Goal: Information Seeking & Learning: Learn about a topic

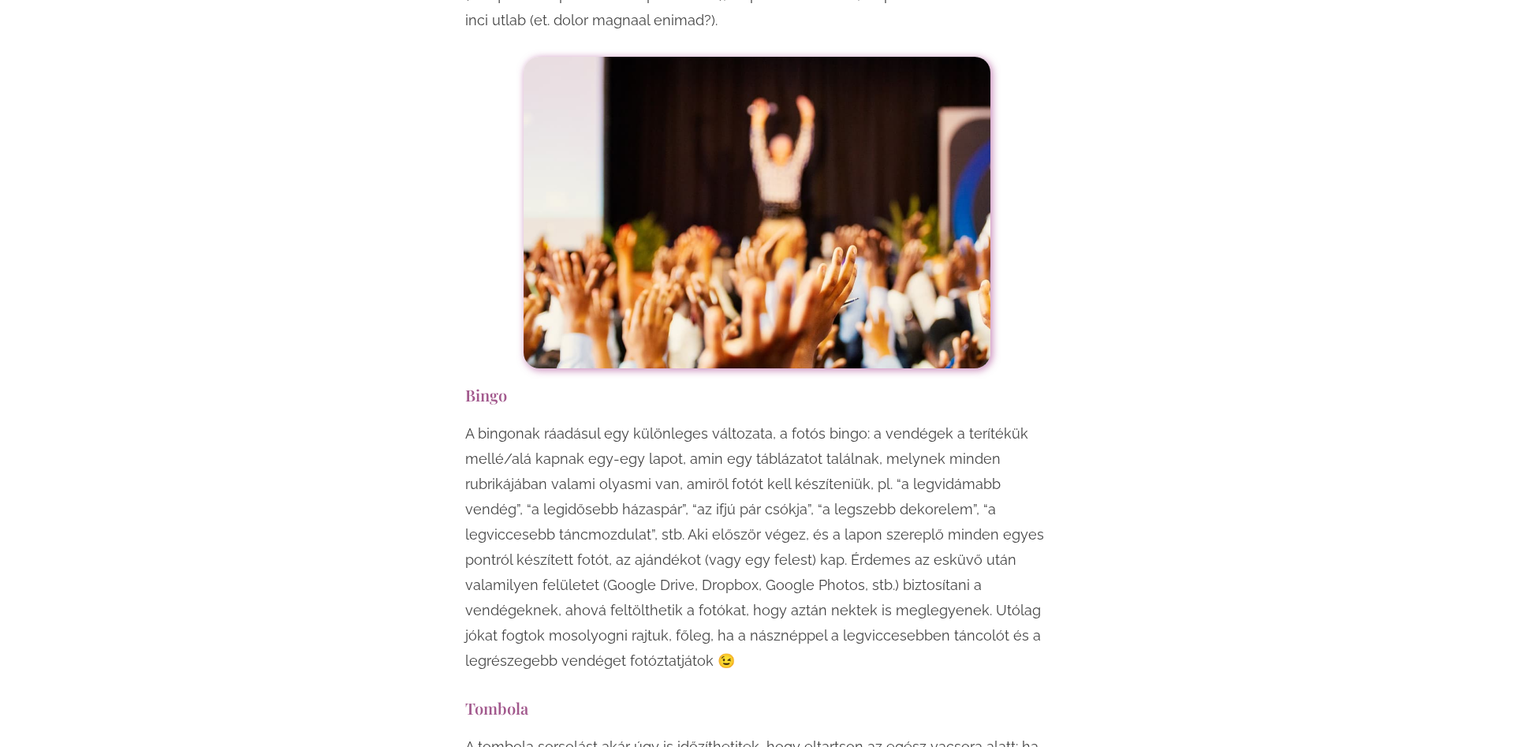
scroll to position [6650, 0]
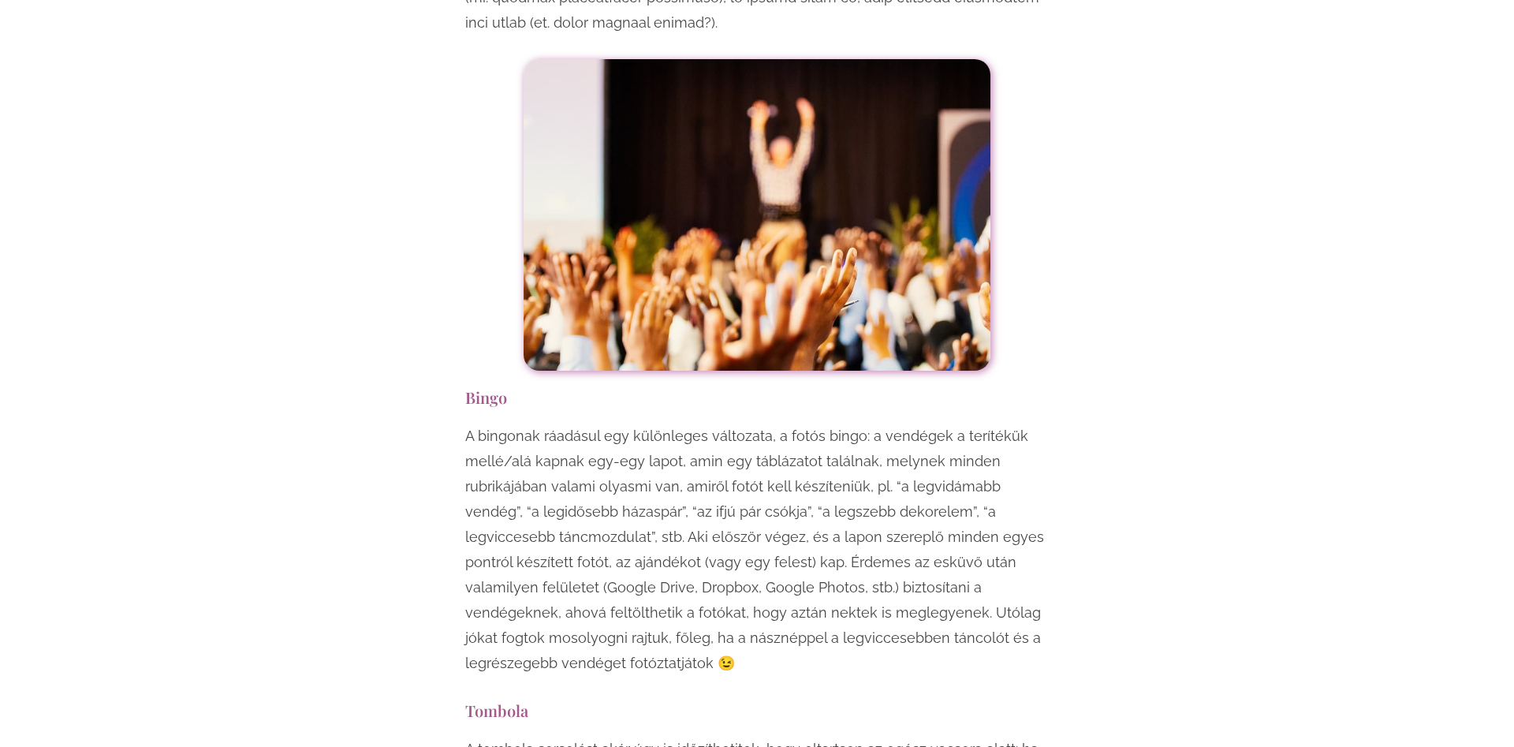
click at [468, 423] on p "A bingonak ráadásul egy különleges változata, a fotós bingo: a vendégek a terít…" at bounding box center [757, 549] width 584 height 252
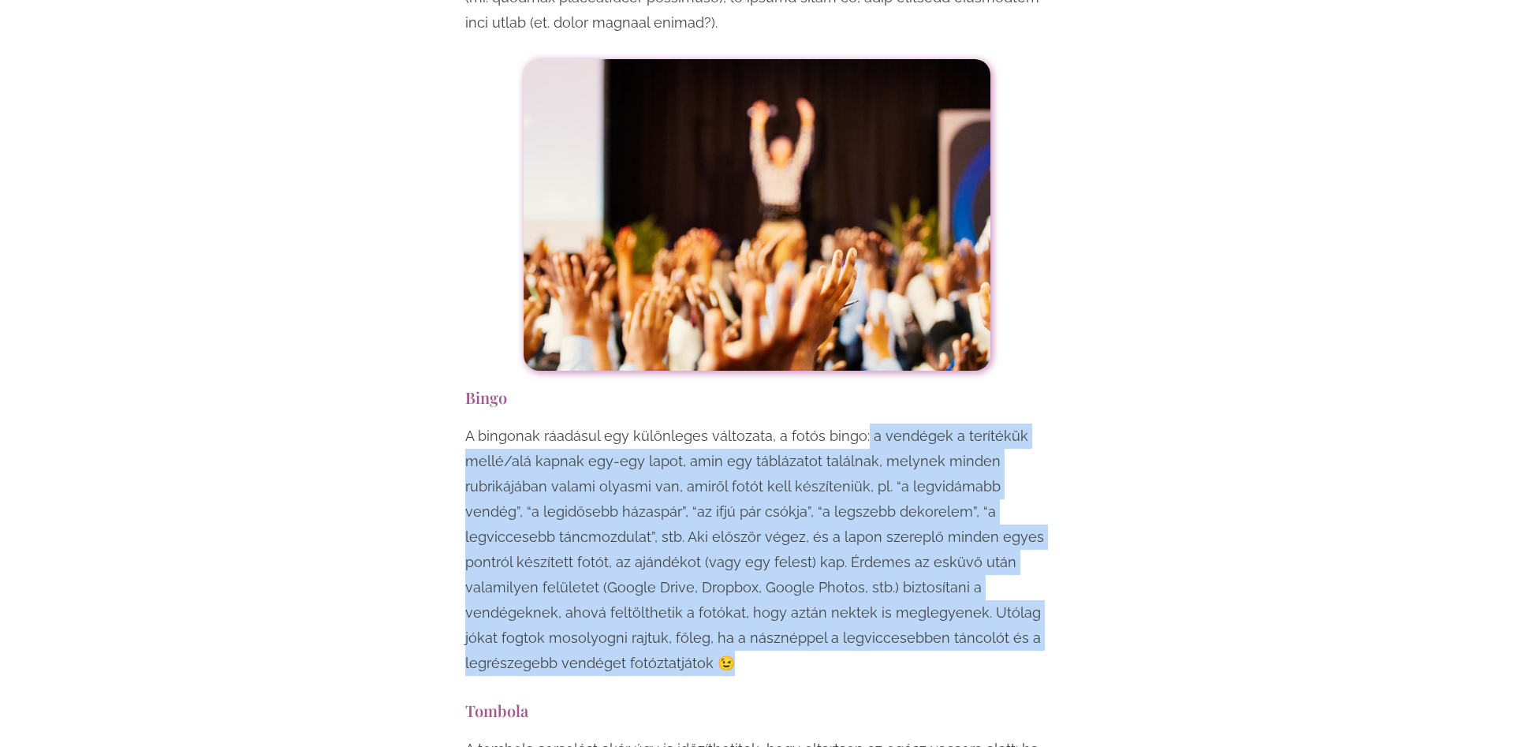
drag, startPoint x: 862, startPoint y: 280, endPoint x: 980, endPoint y: 528, distance: 275.1
click at [980, 528] on div "A bingonak ráadásul egy különleges változata, a fotós bingo: a vendégek a terít…" at bounding box center [757, 553] width 584 height 260
copy p "a vendégek a terítékük mellé/alá kapnak egy-egy lapot, amin egy táblázatot talá…"
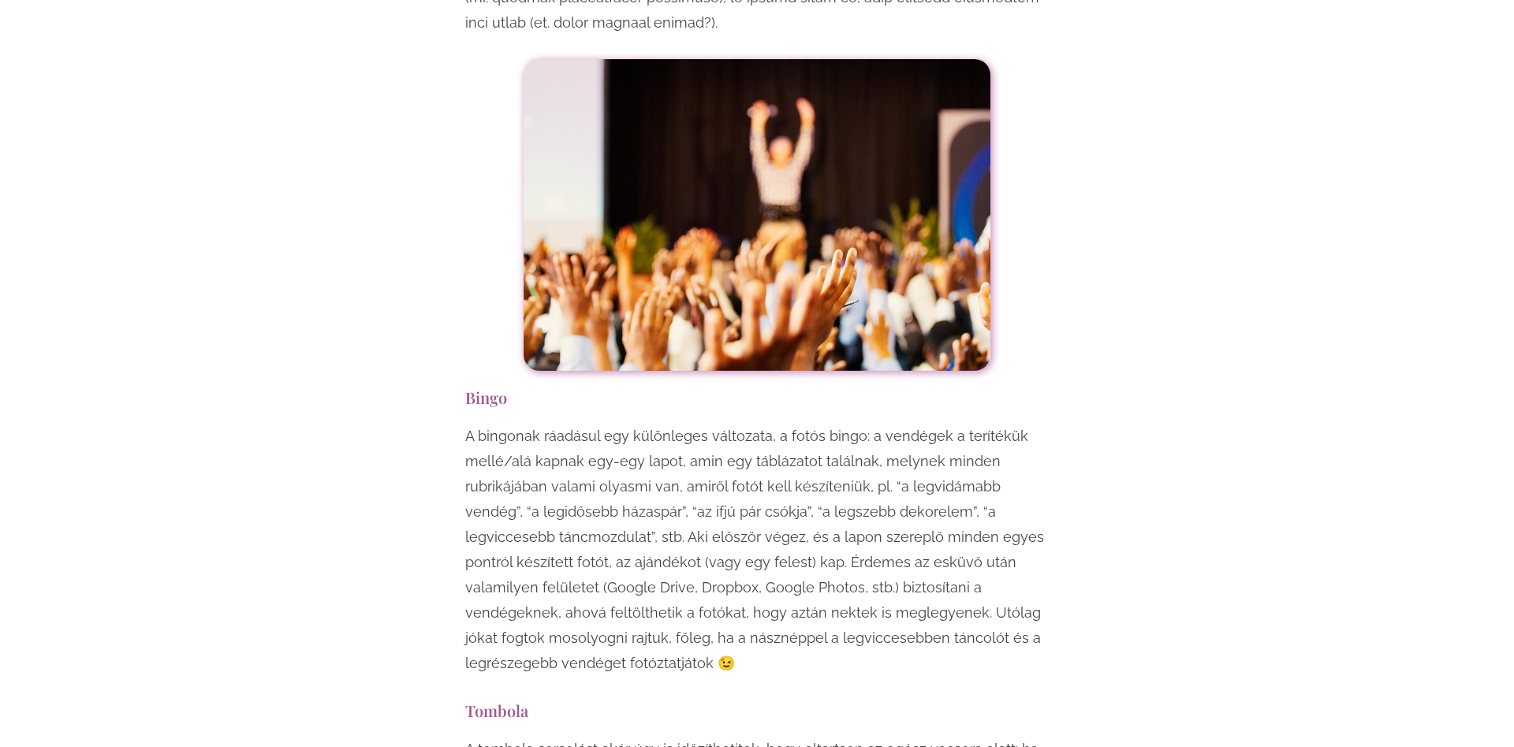
click at [367, 241] on div "Egy esküvő mindenképpen örömteli, jó hangulatú esemény, viszont ha szeretnéd, h…" at bounding box center [757, 615] width 923 height 12496
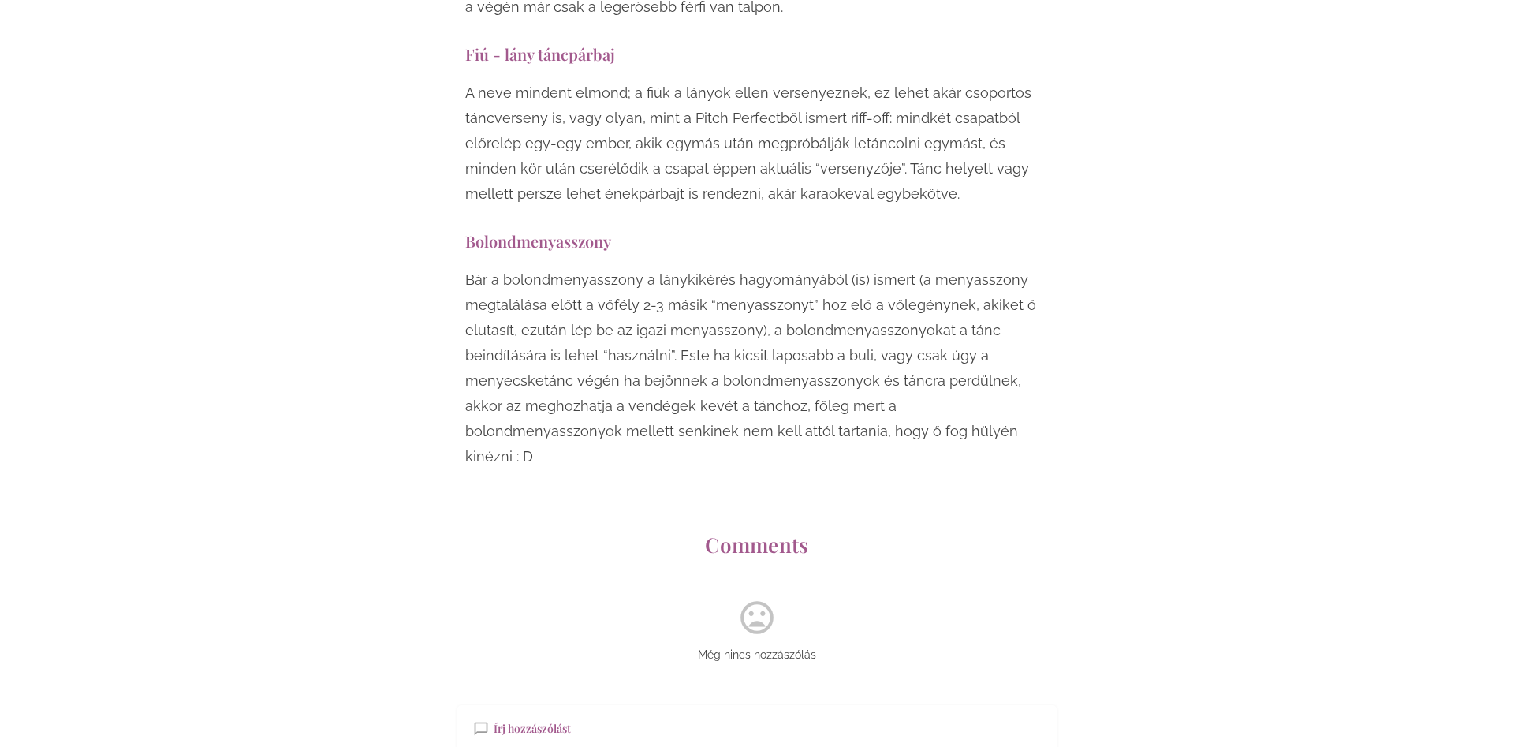
scroll to position [12451, 0]
